Goal: Task Accomplishment & Management: Use online tool/utility

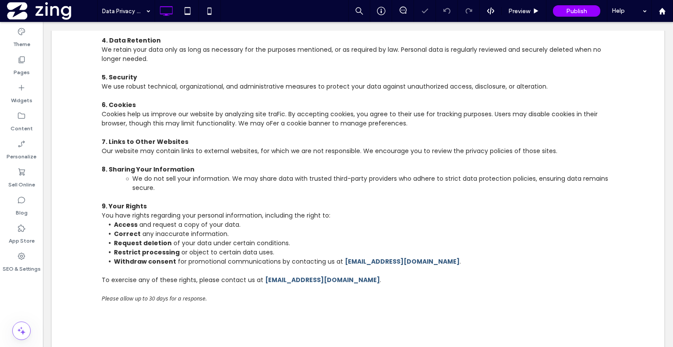
scroll to position [621, 0]
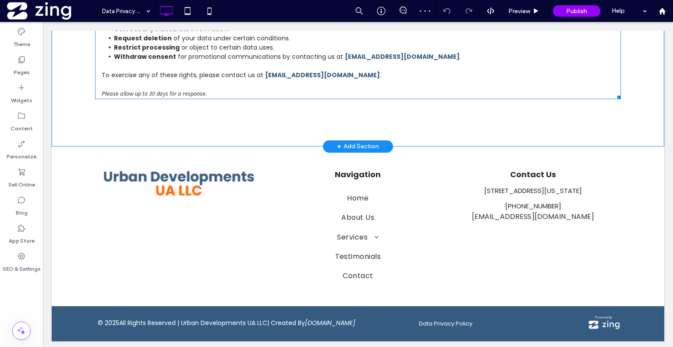
click at [326, 72] on span "[EMAIL_ADDRESS][DOMAIN_NAME]" at bounding box center [322, 75] width 115 height 9
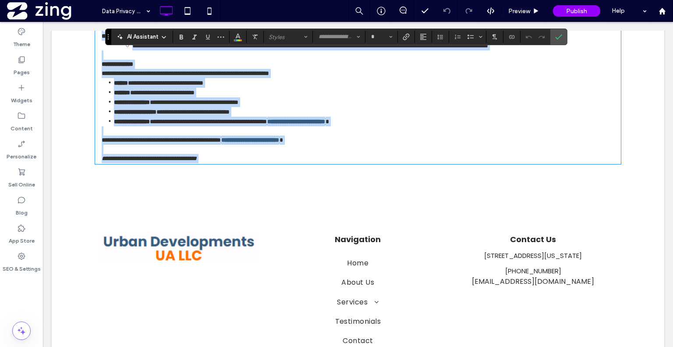
scroll to position [512, 0]
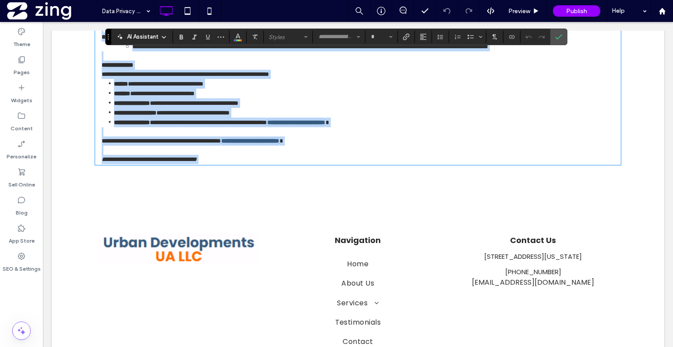
click at [279, 144] on span "**********" at bounding box center [250, 141] width 58 height 6
type input "*******"
type input "**"
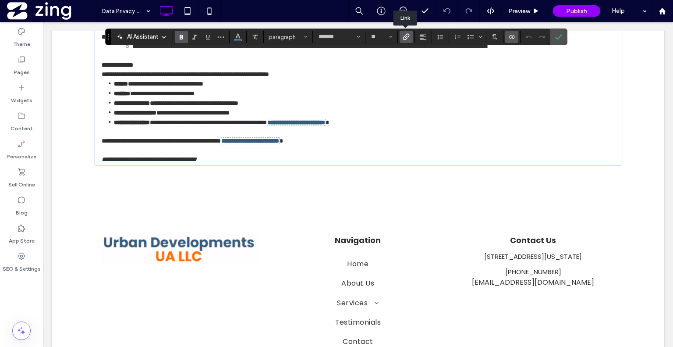
click at [405, 38] on icon "Link" at bounding box center [406, 36] width 7 height 7
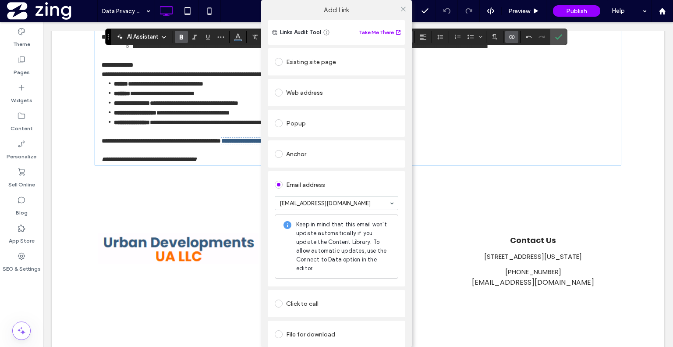
click at [404, 6] on div at bounding box center [403, 8] width 13 height 13
click at [402, 7] on icon at bounding box center [403, 9] width 7 height 7
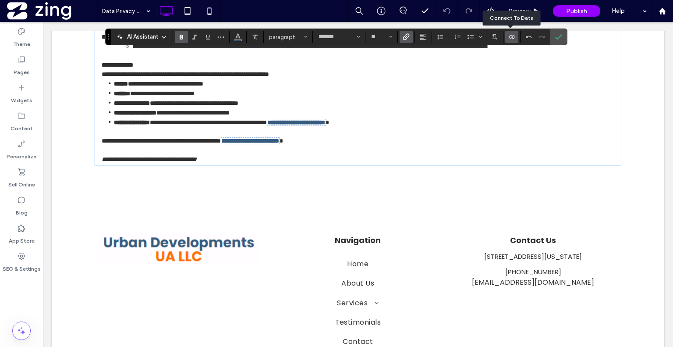
click at [510, 38] on icon "Connect To Data" at bounding box center [512, 36] width 7 height 7
click at [514, 63] on div "Change Connection" at bounding box center [544, 58] width 78 height 17
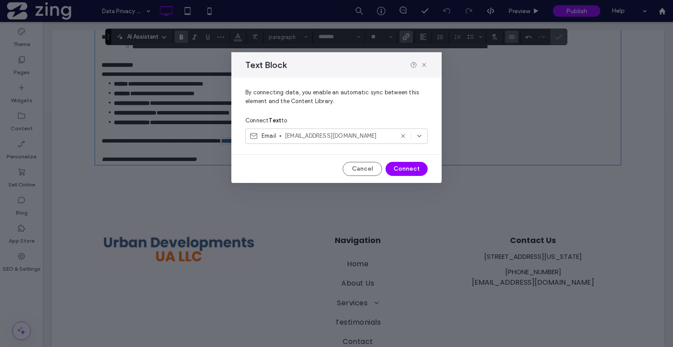
click at [384, 134] on span "[EMAIL_ADDRESS][DOMAIN_NAME]" at bounding box center [339, 136] width 109 height 9
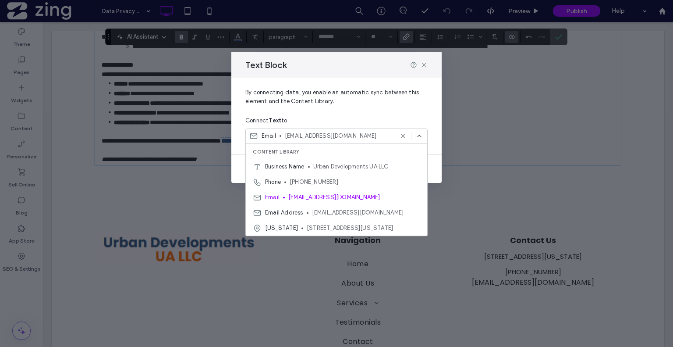
click at [384, 134] on span "[EMAIL_ADDRESS][DOMAIN_NAME]" at bounding box center [339, 136] width 109 height 9
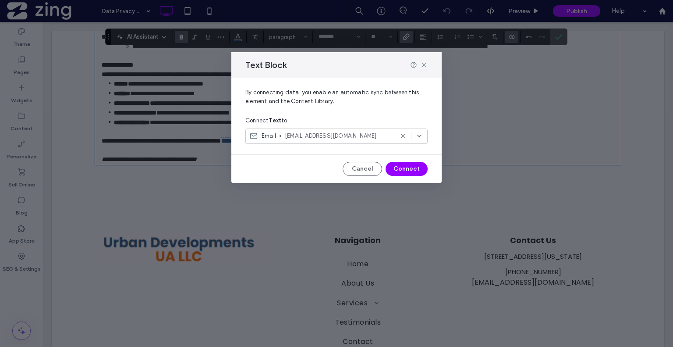
click at [420, 134] on icon at bounding box center [419, 135] width 7 height 7
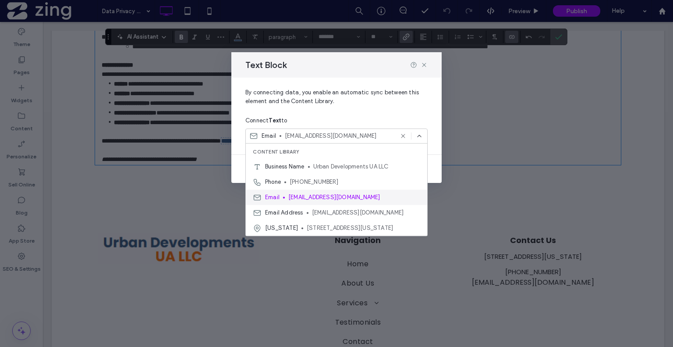
click at [342, 196] on span "[EMAIL_ADDRESS][DOMAIN_NAME]" at bounding box center [354, 197] width 132 height 9
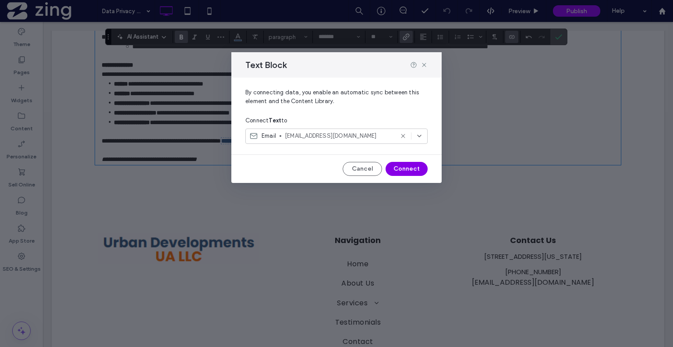
click at [398, 169] on button "Connect" at bounding box center [407, 169] width 42 height 14
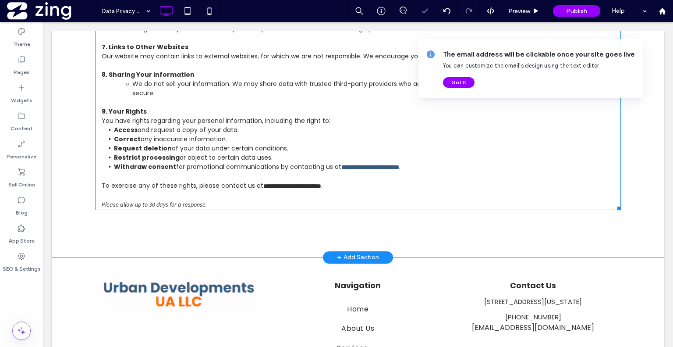
click at [321, 185] on span "**********" at bounding box center [292, 186] width 58 height 6
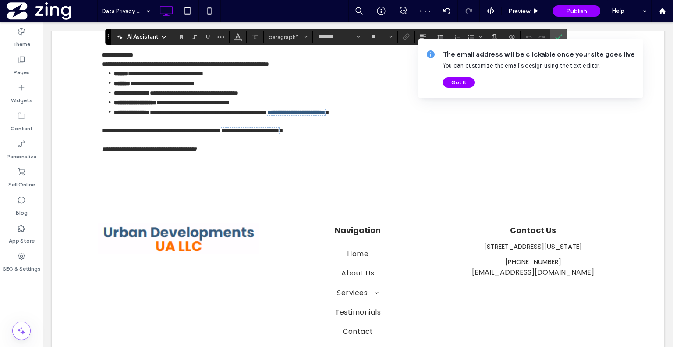
scroll to position [557, 0]
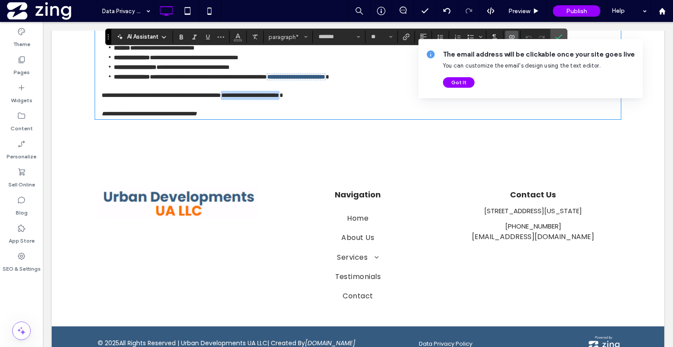
click at [279, 98] on span "**********" at bounding box center [250, 95] width 58 height 6
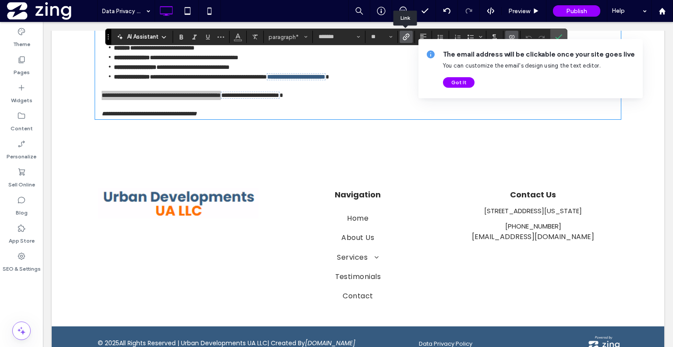
click at [403, 36] on icon "Link" at bounding box center [406, 36] width 7 height 7
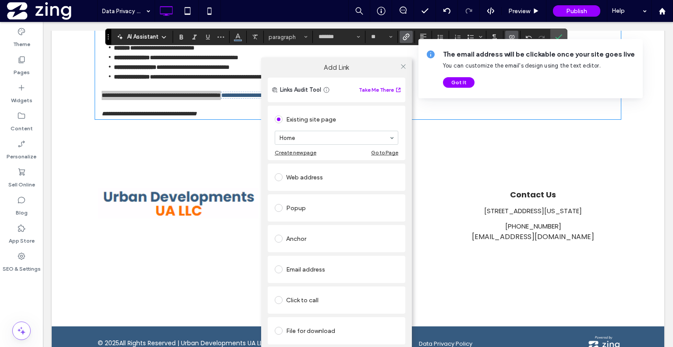
click at [308, 266] on div "Email address" at bounding box center [337, 269] width 124 height 14
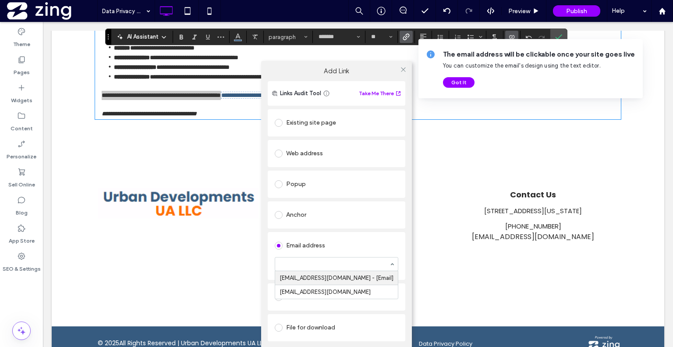
drag, startPoint x: 330, startPoint y: 262, endPoint x: 317, endPoint y: 275, distance: 18.9
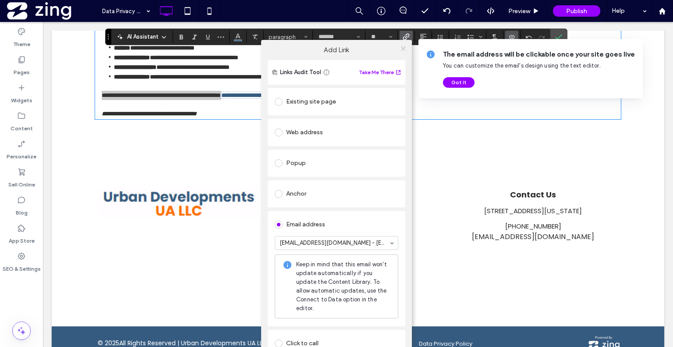
click at [402, 48] on use at bounding box center [403, 48] width 4 height 4
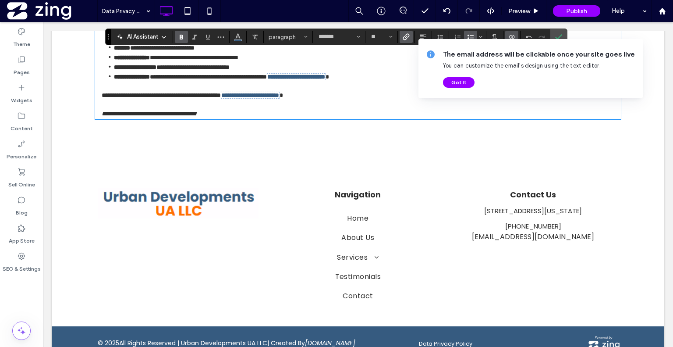
click at [325, 80] on span "**********" at bounding box center [296, 77] width 58 height 6
click at [511, 32] on span "Connect To Data" at bounding box center [511, 37] width 4 height 12
click at [519, 57] on span "Change Connection" at bounding box center [538, 58] width 53 height 9
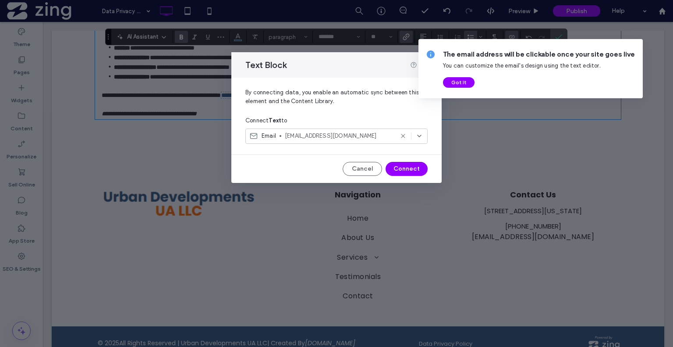
click at [387, 136] on span "[EMAIL_ADDRESS][DOMAIN_NAME]" at bounding box center [339, 136] width 109 height 9
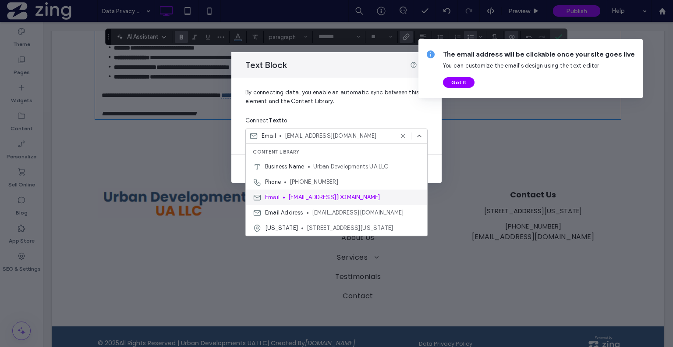
click at [333, 194] on span "[EMAIL_ADDRESS][DOMAIN_NAME]" at bounding box center [354, 197] width 132 height 9
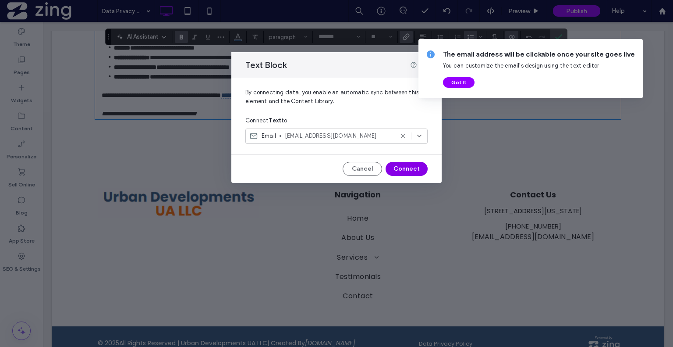
click at [397, 165] on button "Connect" at bounding box center [407, 169] width 42 height 14
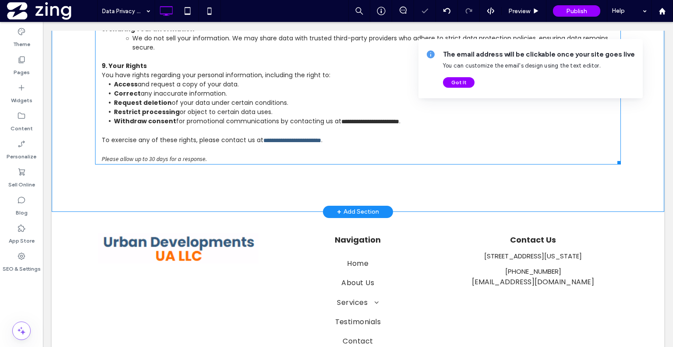
click at [372, 126] on p at bounding box center [358, 130] width 513 height 9
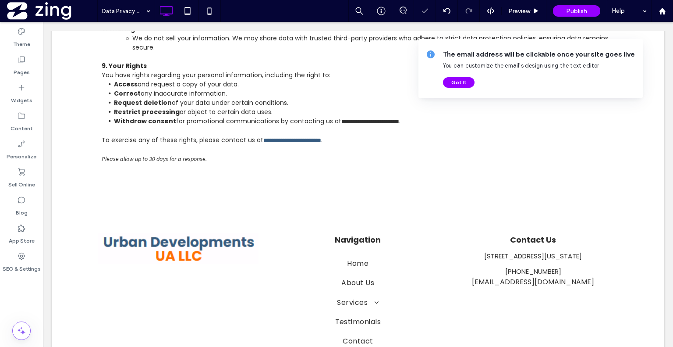
type input "*******"
type input "**"
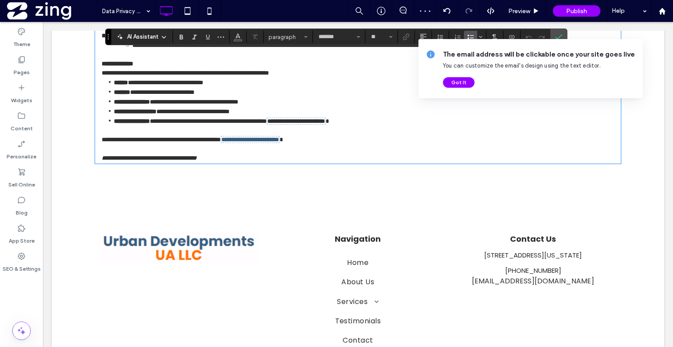
scroll to position [528, 0]
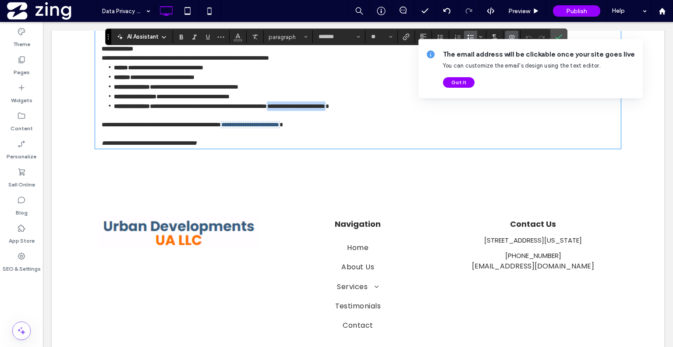
click at [326, 110] on span "**********" at bounding box center [296, 106] width 59 height 7
click at [408, 40] on span "Link" at bounding box center [406, 36] width 7 height 11
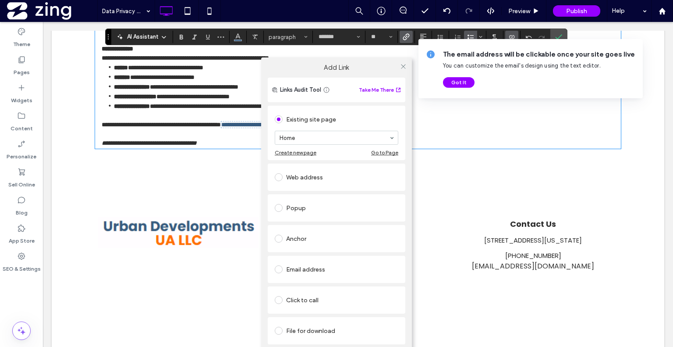
click at [317, 263] on div "Email address" at bounding box center [337, 269] width 124 height 14
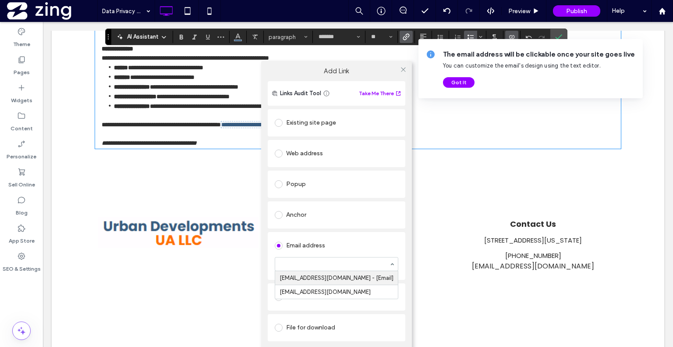
drag, startPoint x: 323, startPoint y: 263, endPoint x: 310, endPoint y: 278, distance: 20.3
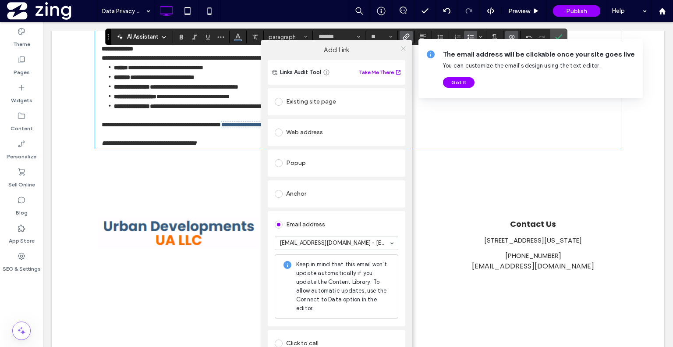
click at [401, 47] on use at bounding box center [403, 48] width 4 height 4
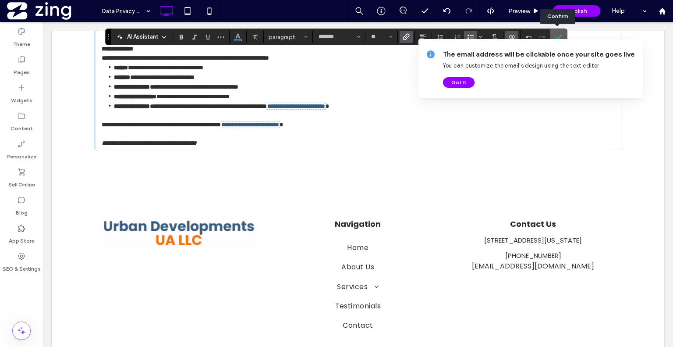
click at [561, 35] on label "Confirm" at bounding box center [558, 37] width 13 height 16
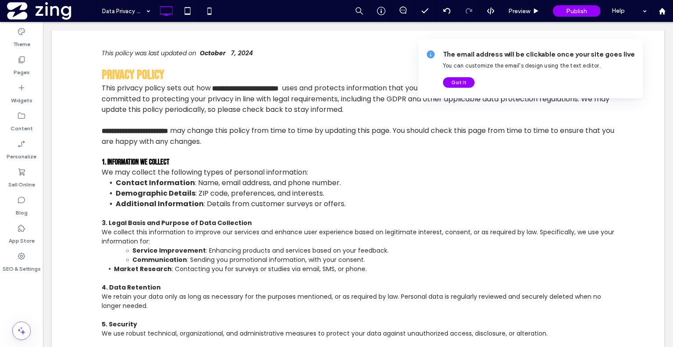
scroll to position [0, 0]
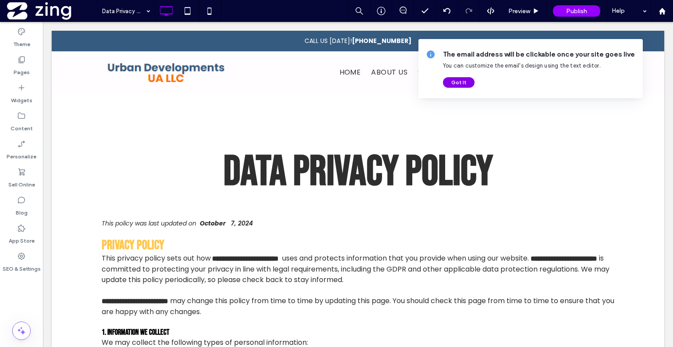
click at [450, 78] on button "Got It" at bounding box center [459, 82] width 32 height 11
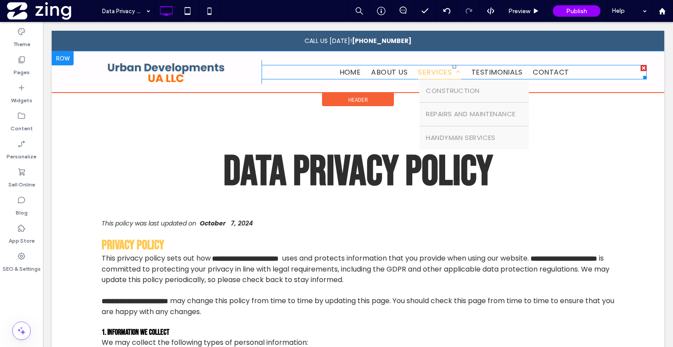
click at [439, 74] on span "Services" at bounding box center [439, 72] width 43 height 14
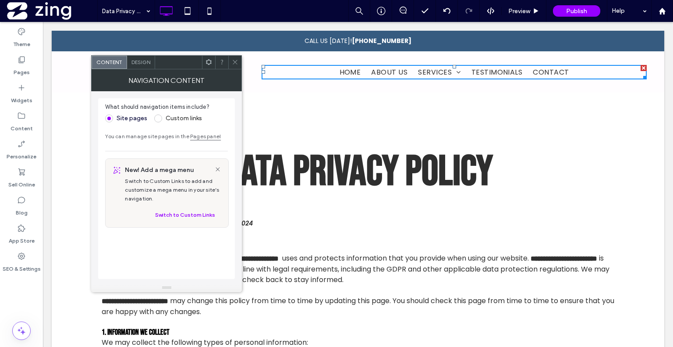
click at [146, 60] on span "Design" at bounding box center [141, 62] width 19 height 7
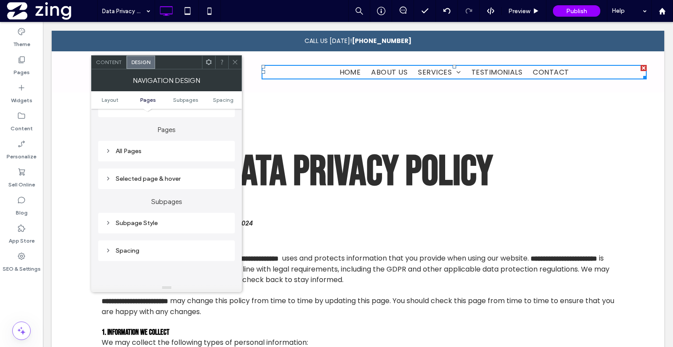
scroll to position [221, 0]
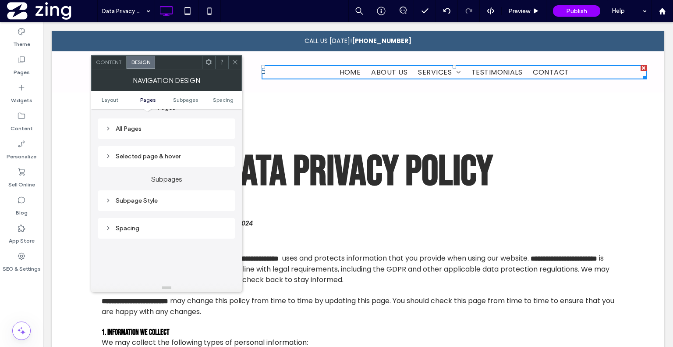
click at [167, 201] on div "Subpage Style" at bounding box center [166, 200] width 123 height 7
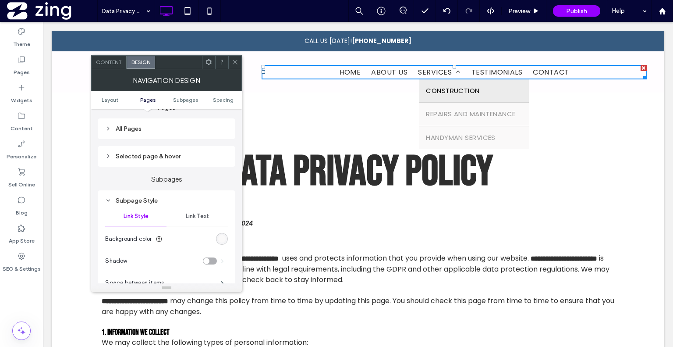
click at [191, 217] on span "Link Text" at bounding box center [197, 216] width 23 height 7
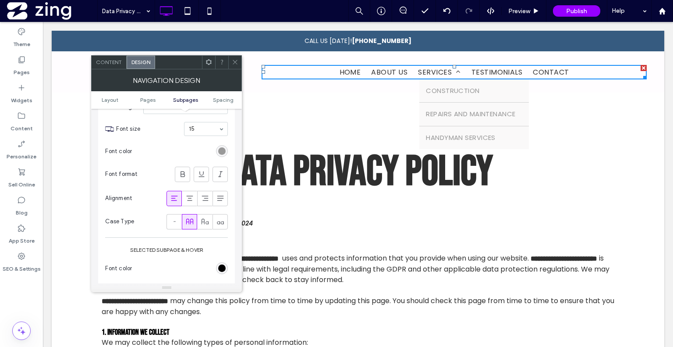
scroll to position [379, 0]
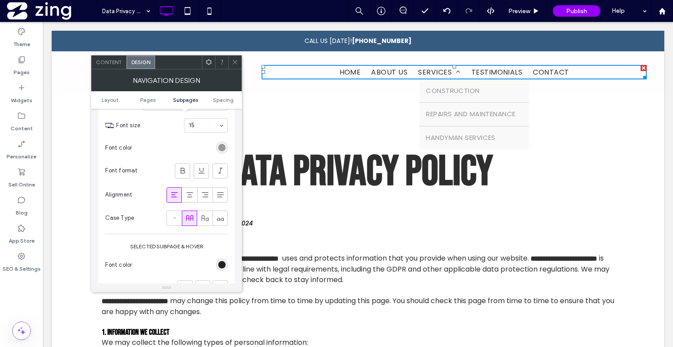
click at [219, 261] on div "rgb(0, 0, 0)" at bounding box center [221, 264] width 7 height 7
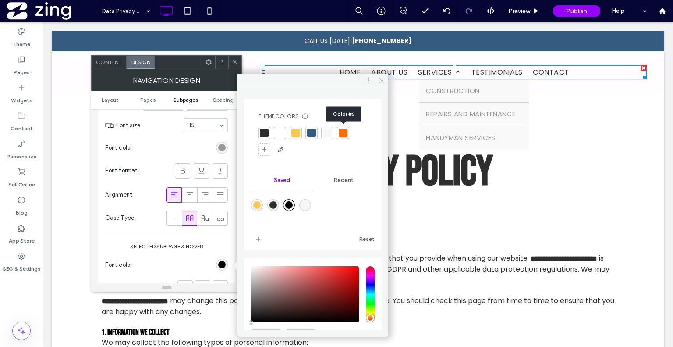
click at [345, 132] on div at bounding box center [343, 132] width 9 height 9
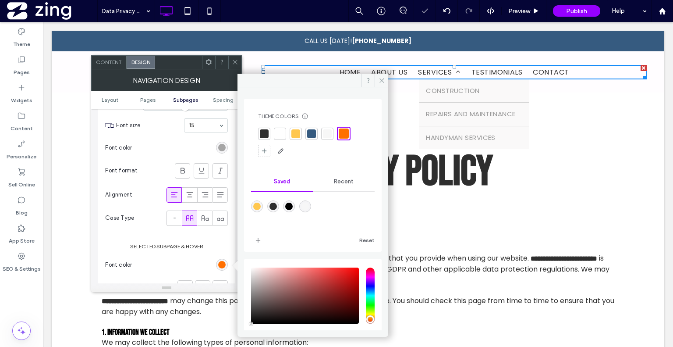
click at [222, 149] on div "rgb(153, 153, 153)" at bounding box center [221, 147] width 7 height 7
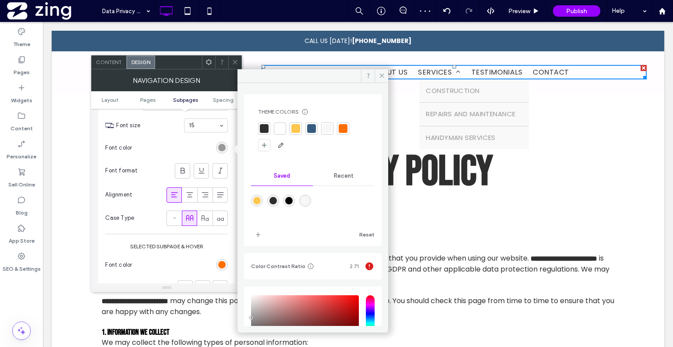
click at [262, 129] on div at bounding box center [264, 128] width 9 height 9
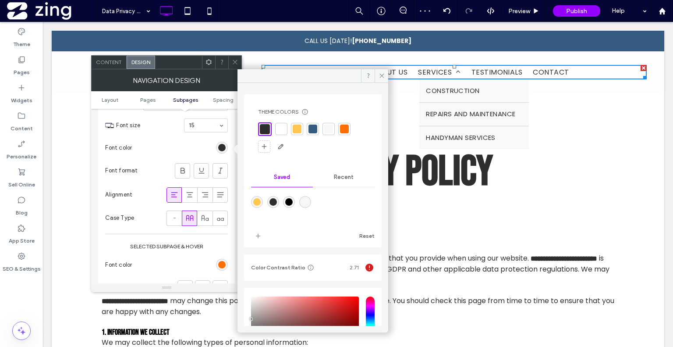
click at [235, 61] on use at bounding box center [235, 62] width 4 height 4
